Goal: Information Seeking & Learning: Learn about a topic

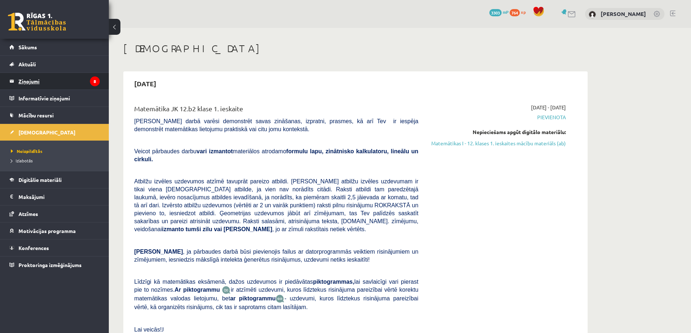
click at [57, 77] on legend "Ziņojumi 8" at bounding box center [58, 81] width 81 height 17
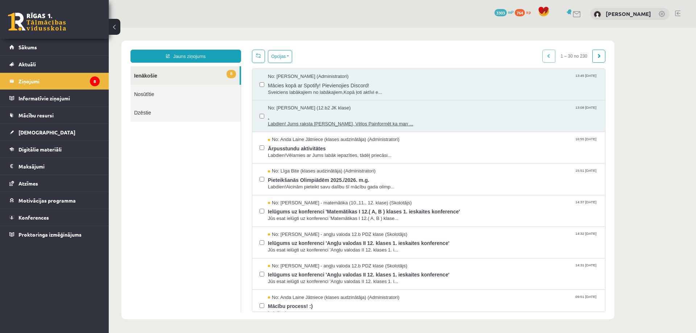
click at [302, 109] on span "No: [PERSON_NAME] (12.b2 JK klase)" at bounding box center [309, 108] width 83 height 7
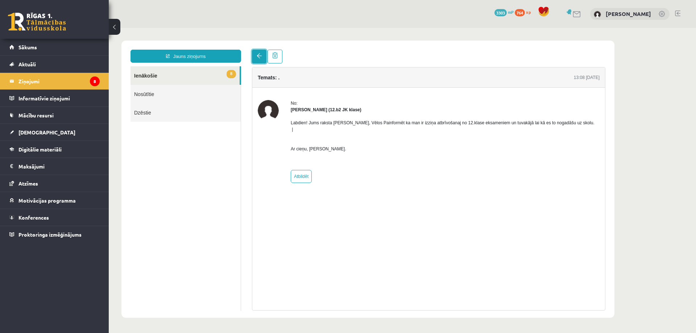
click at [256, 55] on link at bounding box center [259, 57] width 15 height 14
click at [167, 74] on link "8 Ienākošie" at bounding box center [185, 75] width 109 height 18
click at [168, 74] on link "8 Ienākošie" at bounding box center [185, 75] width 109 height 18
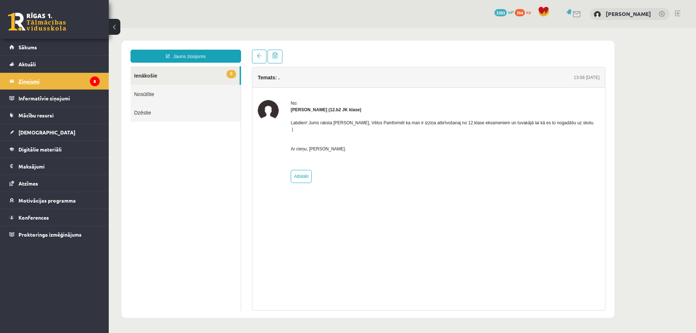
click at [42, 82] on legend "Ziņojumi 8" at bounding box center [58, 81] width 81 height 17
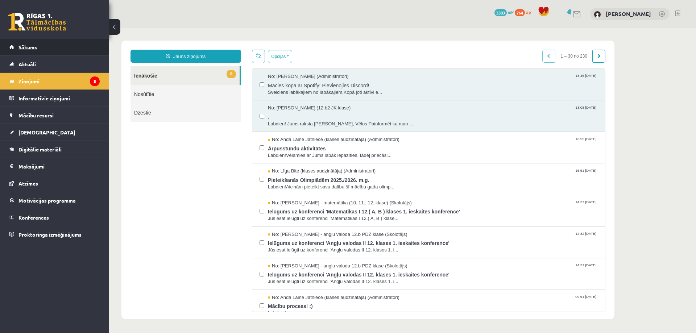
click at [30, 40] on link "Sākums" at bounding box center [54, 47] width 90 height 17
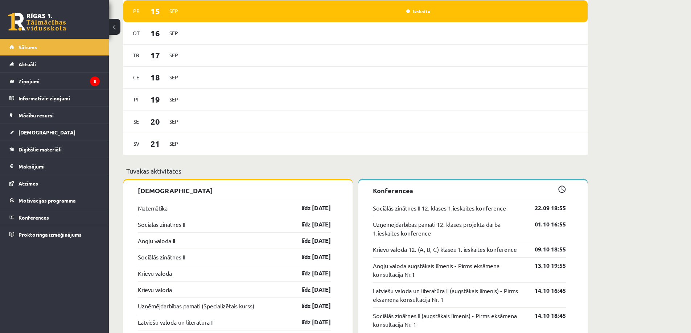
scroll to position [435, 0]
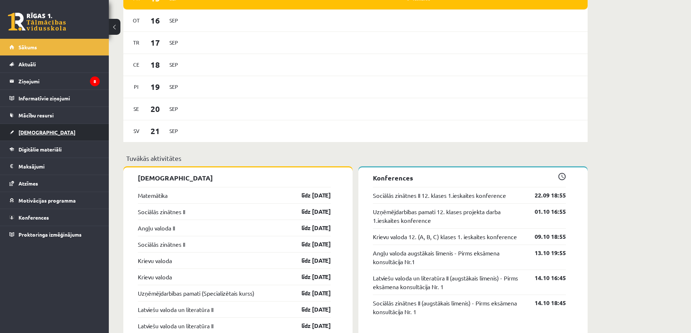
click at [49, 131] on link "[DEMOGRAPHIC_DATA]" at bounding box center [54, 132] width 90 height 17
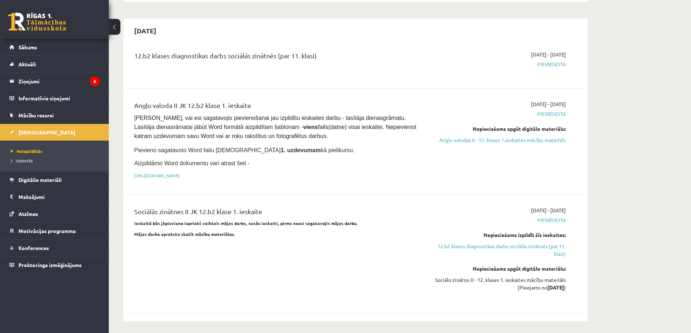
scroll to position [363, 0]
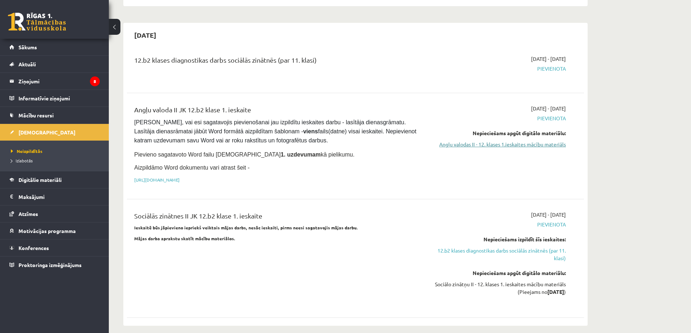
click at [520, 141] on link "Angļu valodas II - 12. klases 1.ieskaites mācību materiāls" at bounding box center [497, 145] width 137 height 8
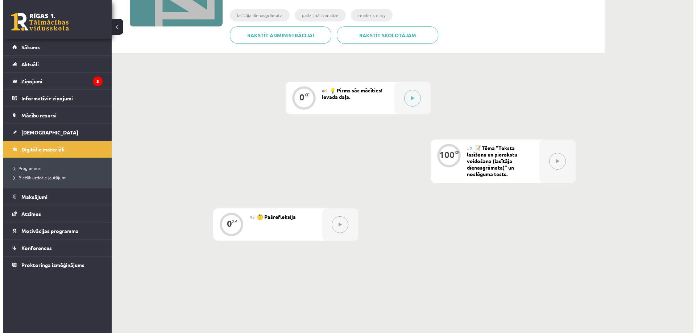
scroll to position [145, 0]
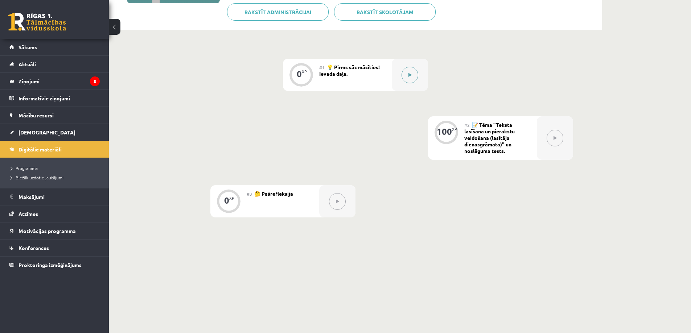
click at [419, 71] on div at bounding box center [410, 75] width 36 height 32
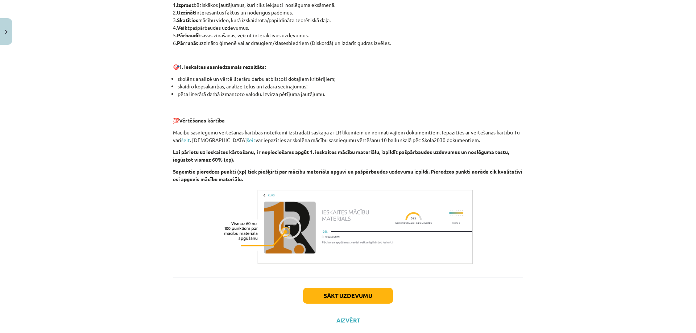
scroll to position [430, 0]
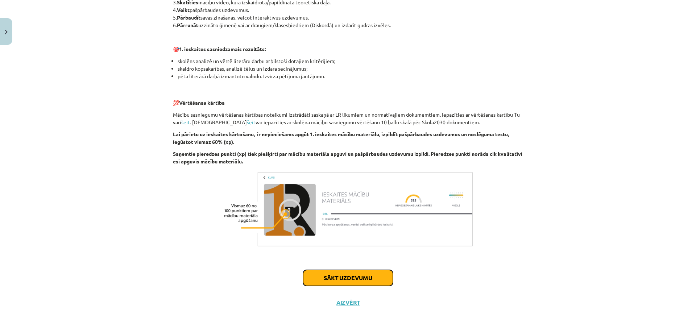
click at [306, 280] on button "Sākt uzdevumu" at bounding box center [348, 278] width 90 height 16
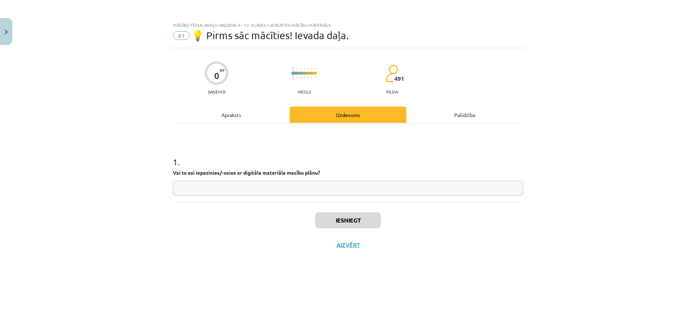
click at [298, 193] on input "text" at bounding box center [348, 188] width 350 height 15
type input "*"
click at [340, 220] on button "Iesniegt" at bounding box center [348, 220] width 66 height 16
click at [342, 224] on button "Iesniegt" at bounding box center [348, 220] width 66 height 16
click at [339, 243] on button "Nākamā nodarbība" at bounding box center [348, 250] width 71 height 17
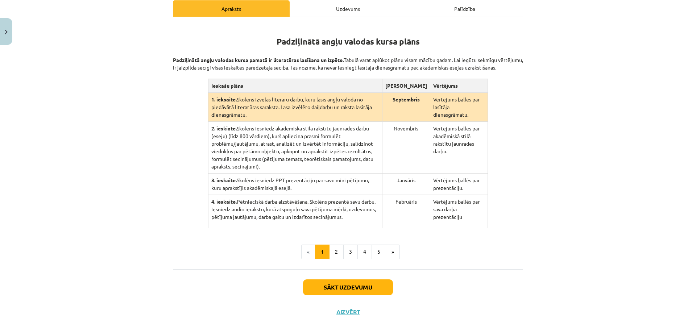
scroll to position [119, 0]
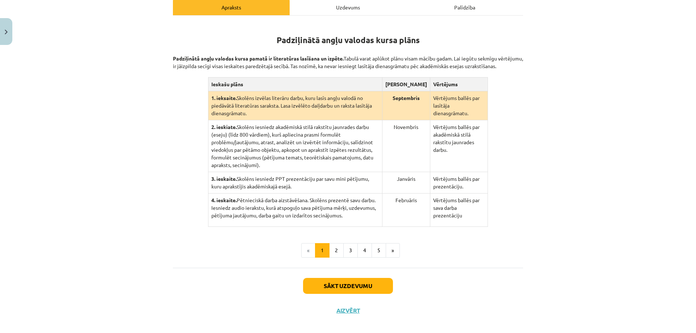
click at [411, 133] on td "Novembris" at bounding box center [406, 146] width 48 height 52
drag, startPoint x: 436, startPoint y: 107, endPoint x: 467, endPoint y: 108, distance: 30.5
click at [467, 108] on td "Vērtējums ballēs par lasītāja dienasgrāmatu." at bounding box center [459, 105] width 58 height 29
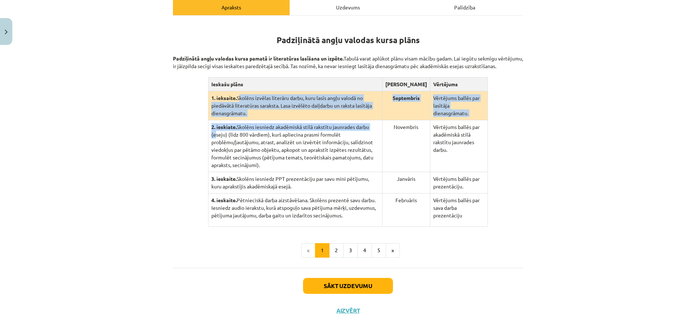
drag, startPoint x: 236, startPoint y: 106, endPoint x: 371, endPoint y: 196, distance: 162.6
click at [374, 124] on tbody "1. ieksaite. Skolēns izvēlas literāru darbu, kuru lasīs angļu valodā no piedāvā…" at bounding box center [348, 159] width 280 height 136
click at [331, 243] on button "2" at bounding box center [336, 250] width 15 height 15
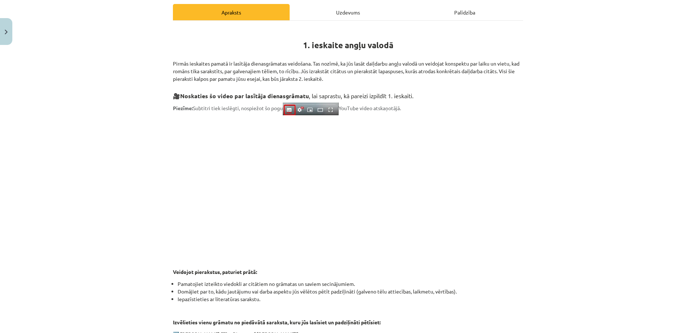
scroll to position [111, 0]
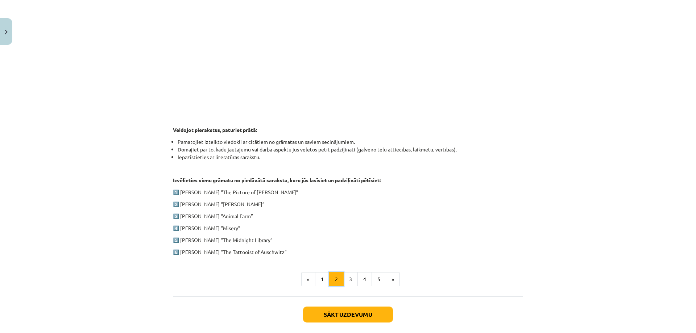
click at [340, 279] on button "2" at bounding box center [336, 279] width 15 height 15
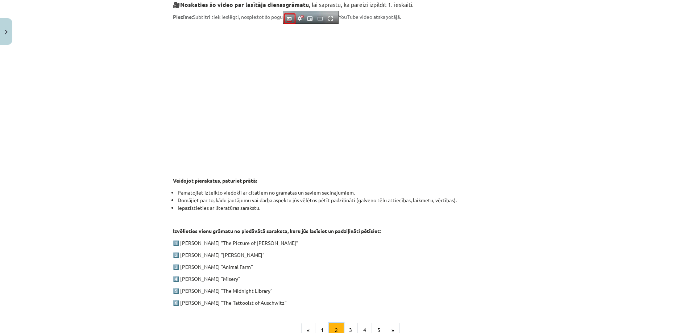
scroll to position [214, 0]
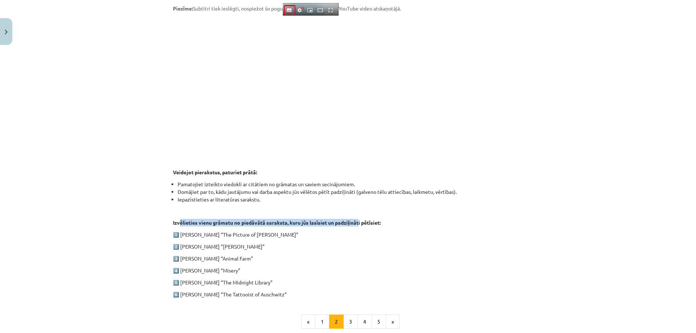
drag, startPoint x: 208, startPoint y: 223, endPoint x: 353, endPoint y: 226, distance: 145.4
click at [359, 223] on p "Izvēlieties vienu grāmatu no piedāvātā saraksta, kuru jūs lasīsiet un padziļinā…" at bounding box center [348, 223] width 350 height 8
click at [337, 246] on p "2️⃣ Charles Dickens “Oliver Twist”" at bounding box center [348, 247] width 350 height 8
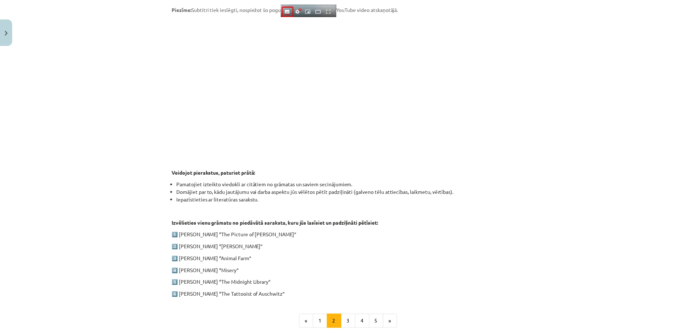
scroll to position [0, 0]
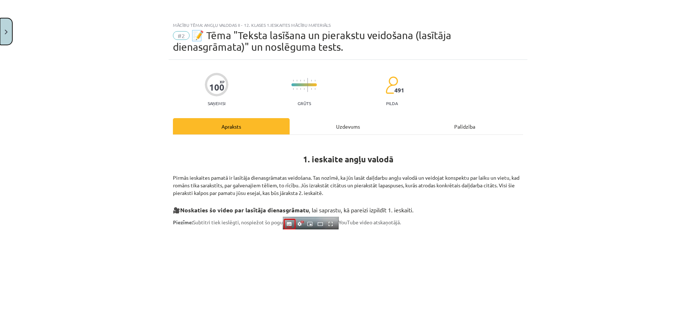
click at [3, 29] on button "Close" at bounding box center [6, 31] width 12 height 27
click at [43, 49] on div "Mācību tēma: Angļu valodas ii - 12. klases 1.ieskaites mācību materiāls #2 📝 Tē…" at bounding box center [348, 166] width 696 height 333
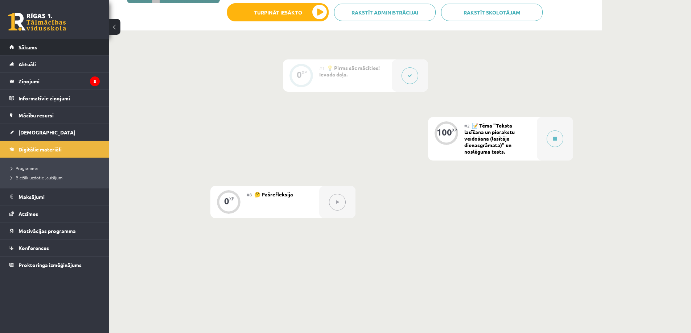
click at [30, 44] on span "Sākums" at bounding box center [27, 47] width 18 height 7
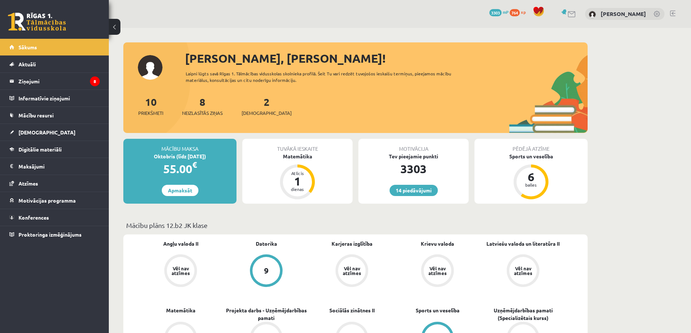
click at [242, 76] on div "Laipni lūgts savā Rīgas 1. Tālmācības vidusskolas skolnieka profilā. Šeit Tu va…" at bounding box center [325, 76] width 278 height 13
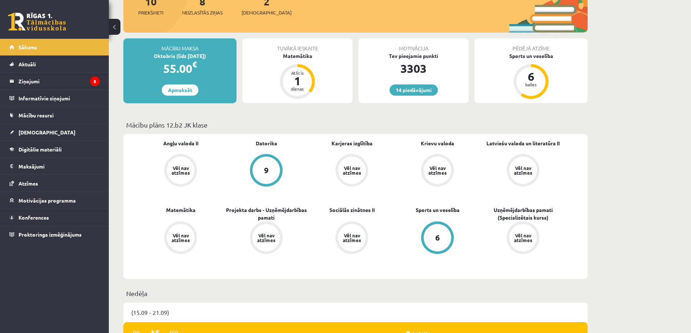
scroll to position [109, 0]
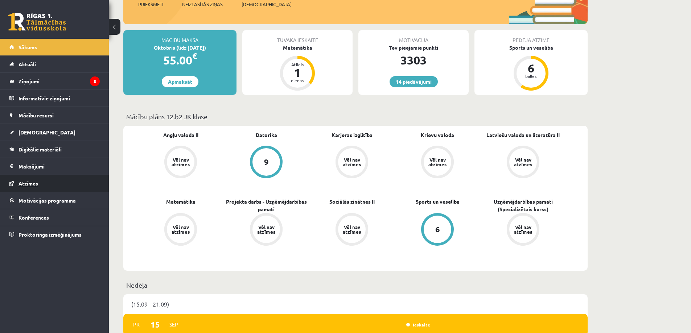
click at [56, 190] on link "Atzīmes" at bounding box center [54, 183] width 90 height 17
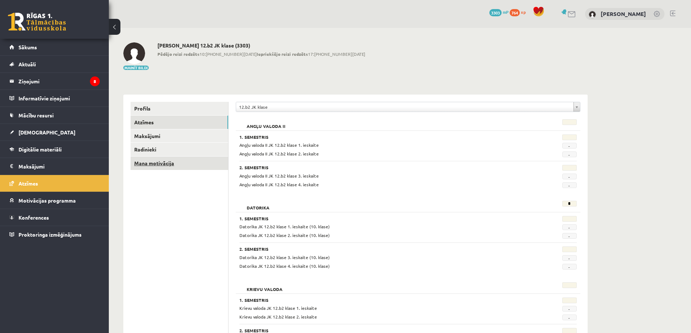
click at [154, 162] on link "Mana motivācija" at bounding box center [180, 163] width 98 height 13
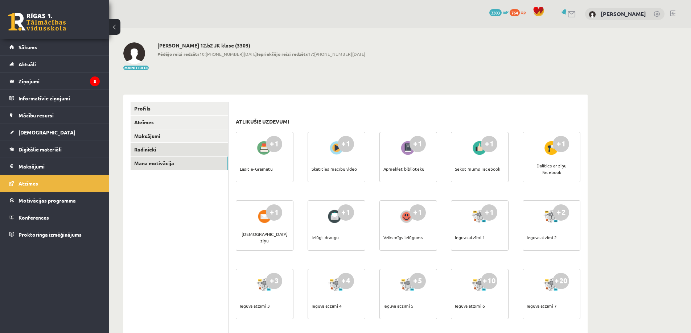
click at [179, 154] on link "Radinieki" at bounding box center [180, 149] width 98 height 13
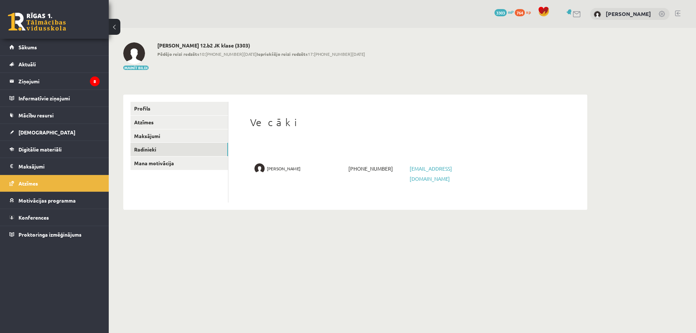
click at [367, 178] on div "Vecāki [PERSON_NAME] [PHONE_NUMBER] [EMAIL_ADDRESS][DOMAIN_NAME]" at bounding box center [408, 152] width 344 height 101
click at [367, 170] on span "[PHONE_NUMBER]" at bounding box center [377, 169] width 61 height 10
click at [180, 141] on link "Maksājumi" at bounding box center [180, 135] width 98 height 13
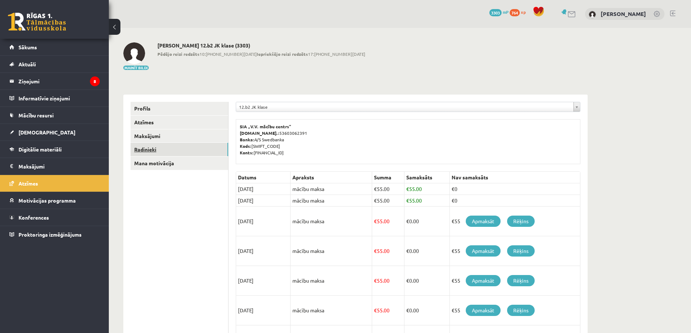
click at [191, 147] on link "Radinieki" at bounding box center [180, 149] width 98 height 13
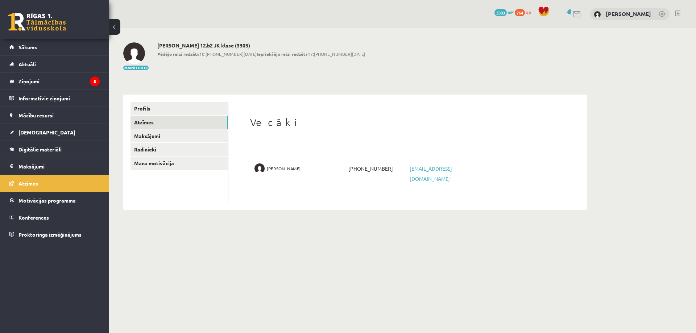
click at [187, 129] on link "Atzīmes" at bounding box center [180, 122] width 98 height 13
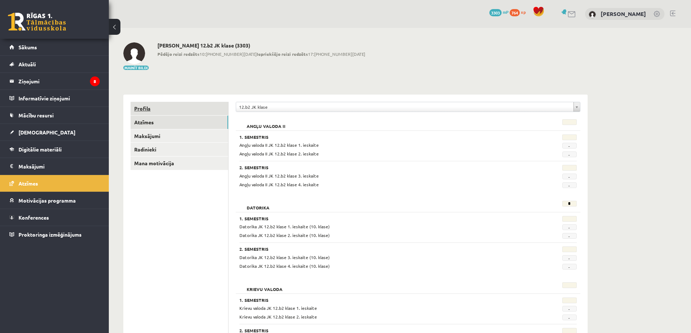
click at [155, 106] on link "Profils" at bounding box center [180, 108] width 98 height 13
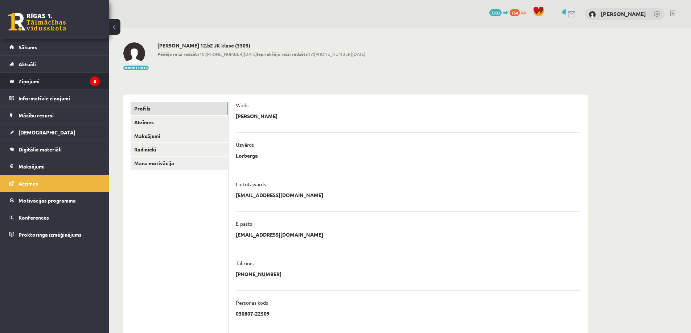
click at [57, 81] on legend "Ziņojumi 8" at bounding box center [58, 81] width 81 height 17
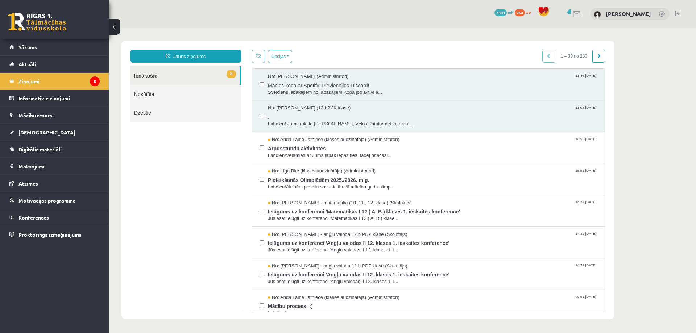
click at [63, 82] on legend "Ziņojumi 8" at bounding box center [58, 81] width 81 height 17
click at [154, 88] on link "Nosūtītie" at bounding box center [186, 94] width 110 height 18
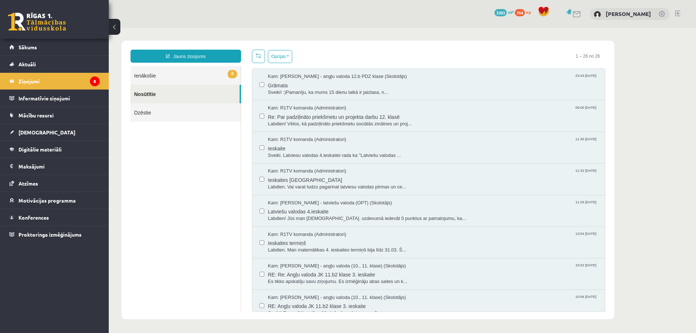
click at [169, 72] on link "8 Ienākošie" at bounding box center [186, 75] width 110 height 18
click at [170, 86] on link "Nosūtītie" at bounding box center [185, 94] width 109 height 18
click at [186, 87] on link "Nosūtītie" at bounding box center [185, 94] width 109 height 18
click at [187, 81] on link "8 Ienākošie" at bounding box center [186, 75] width 110 height 18
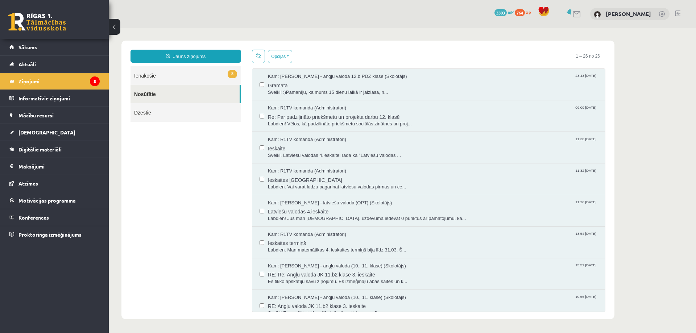
click at [187, 71] on link "8 Ienākošie" at bounding box center [186, 75] width 110 height 18
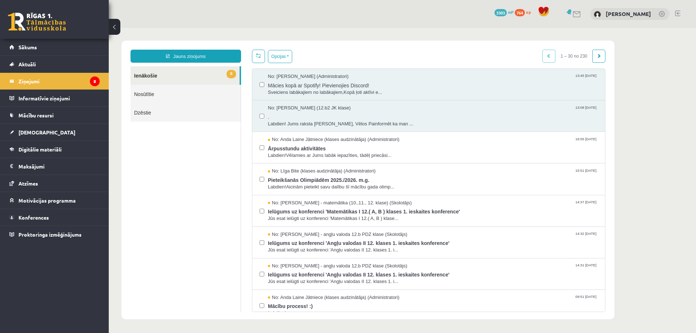
click at [677, 14] on link at bounding box center [677, 14] width 5 height 6
